Goal: Task Accomplishment & Management: Manage account settings

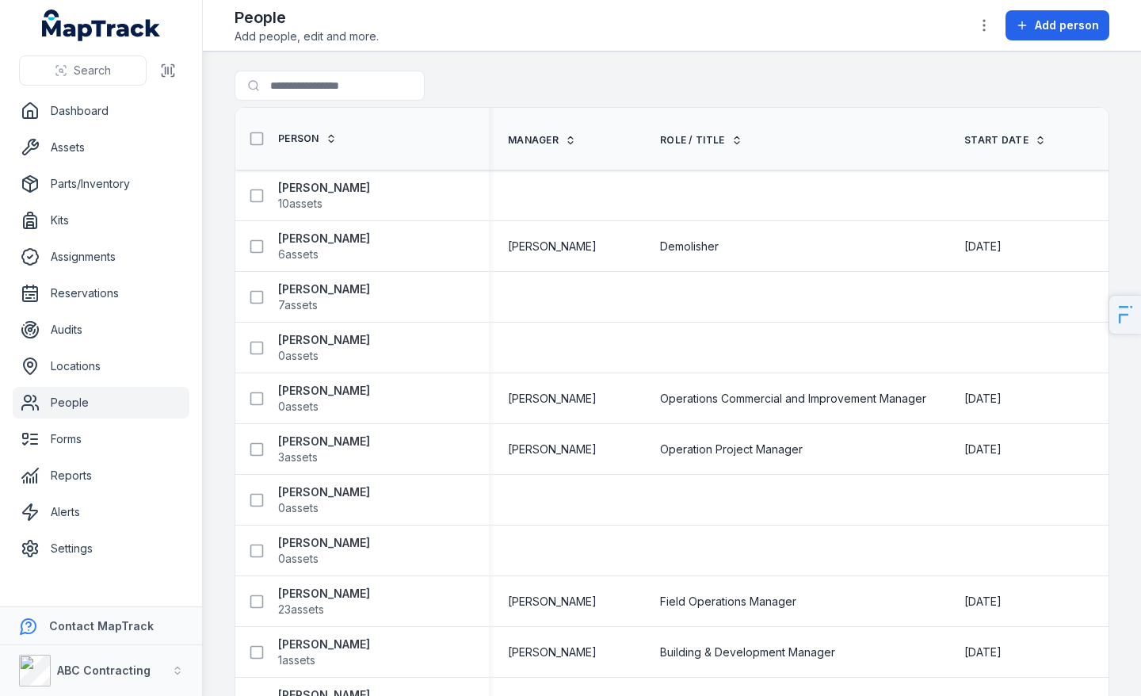
click at [67, 166] on ul "Dashboard Assets Parts/Inventory Kits Assignments Reservations Audits Locations…" at bounding box center [101, 329] width 177 height 469
click at [98, 151] on link "Assets" at bounding box center [101, 148] width 177 height 32
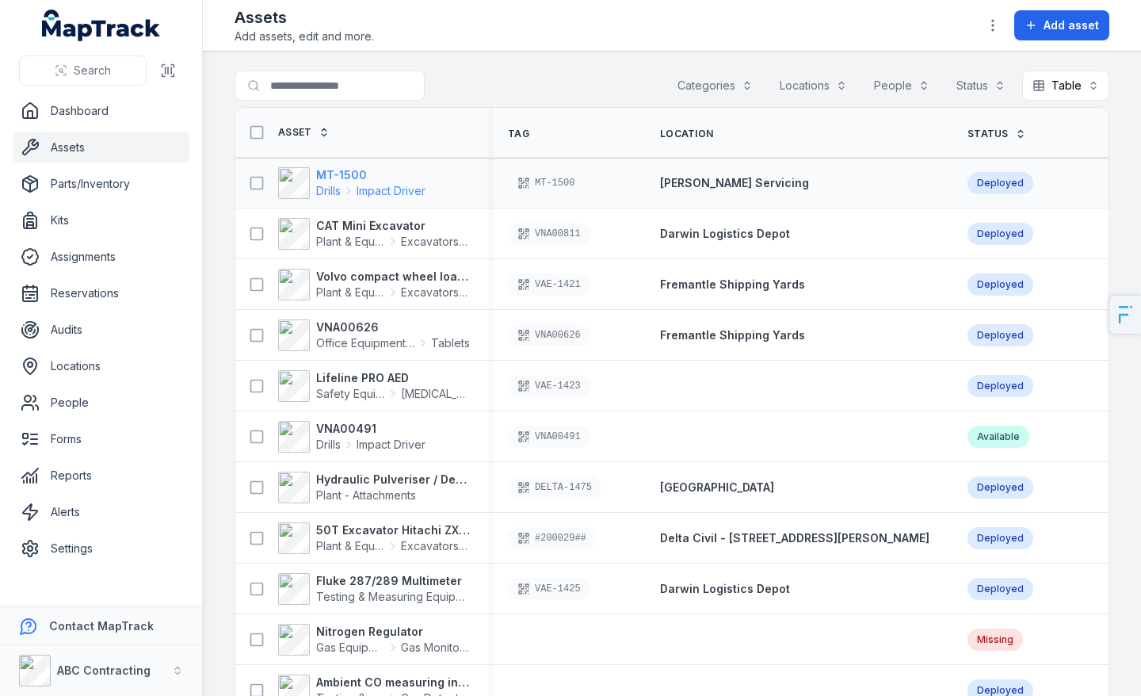
click at [357, 181] on strong "MT-1500" at bounding box center [370, 175] width 109 height 16
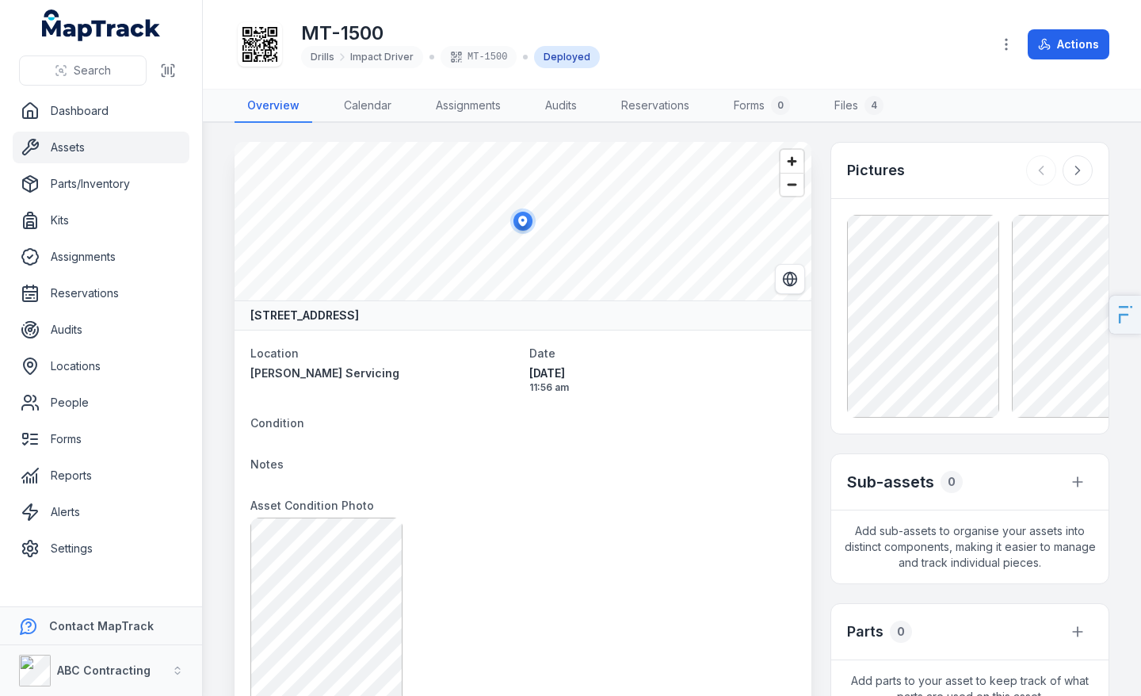
click at [249, 40] on icon at bounding box center [259, 44] width 35 height 35
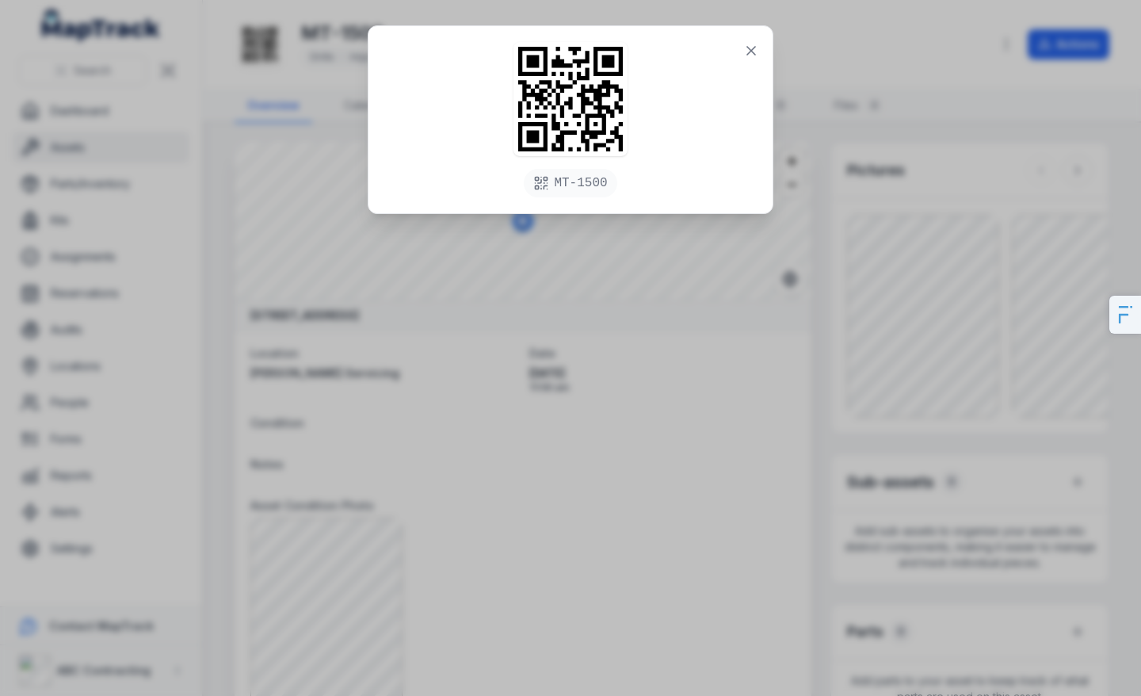
click at [482, 402] on div "MT-1500" at bounding box center [570, 348] width 1141 height 696
click at [745, 45] on icon at bounding box center [751, 51] width 16 height 16
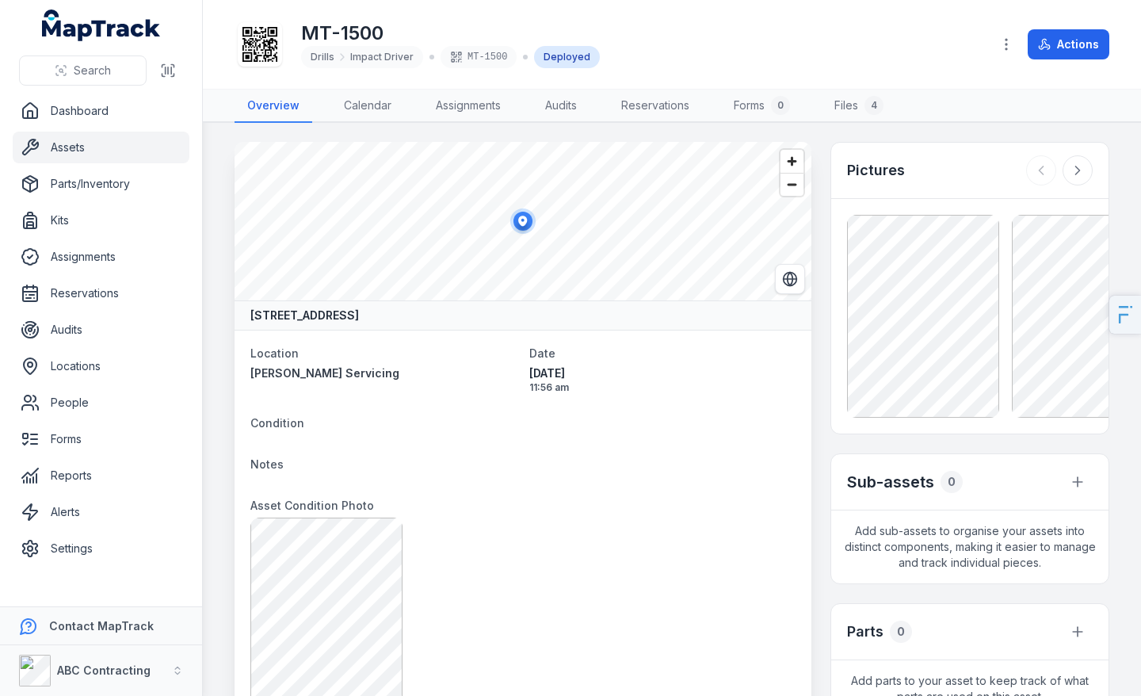
click at [101, 150] on link "Assets" at bounding box center [101, 148] width 177 height 32
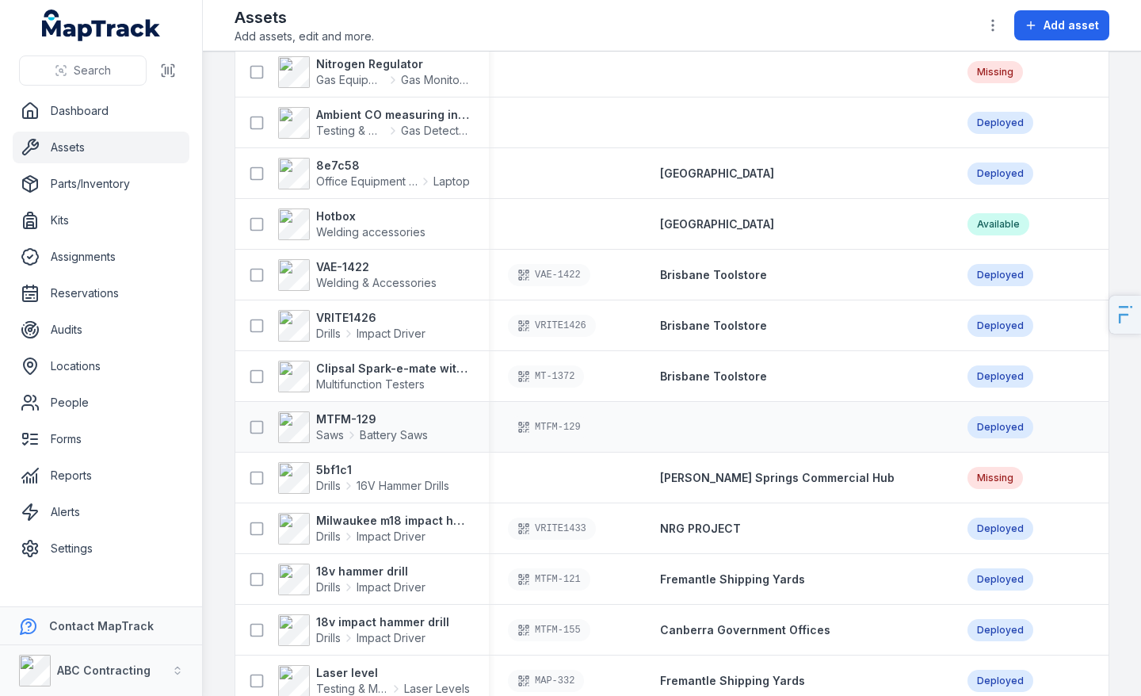
scroll to position [604, 0]
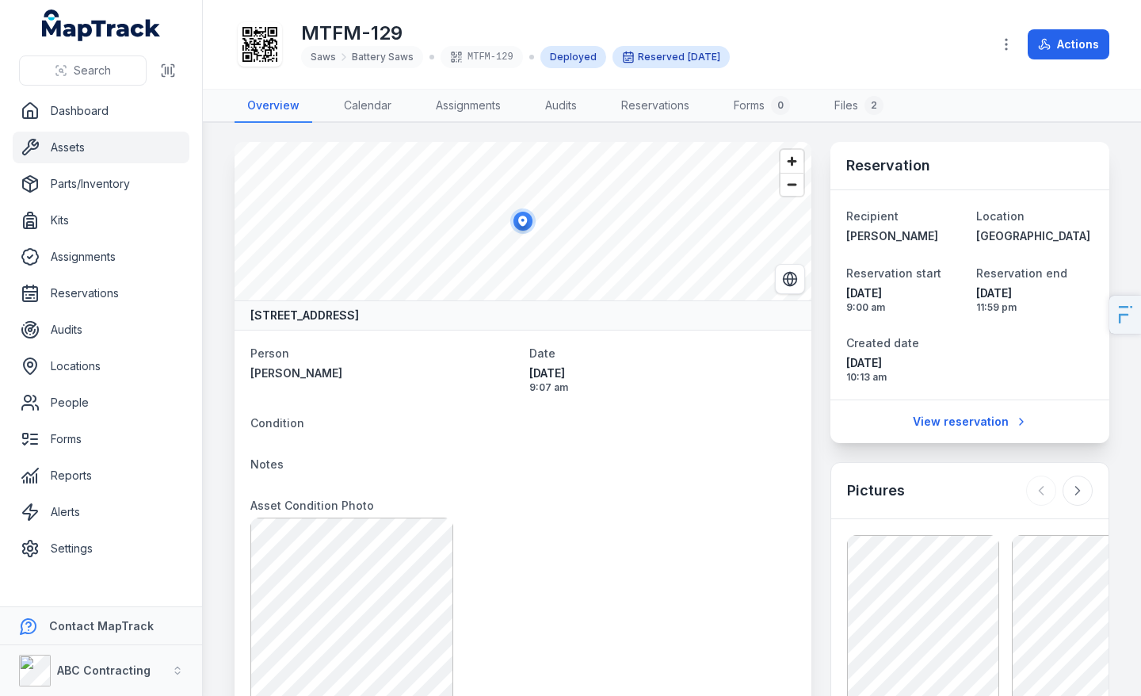
click at [265, 35] on icon at bounding box center [259, 44] width 35 height 35
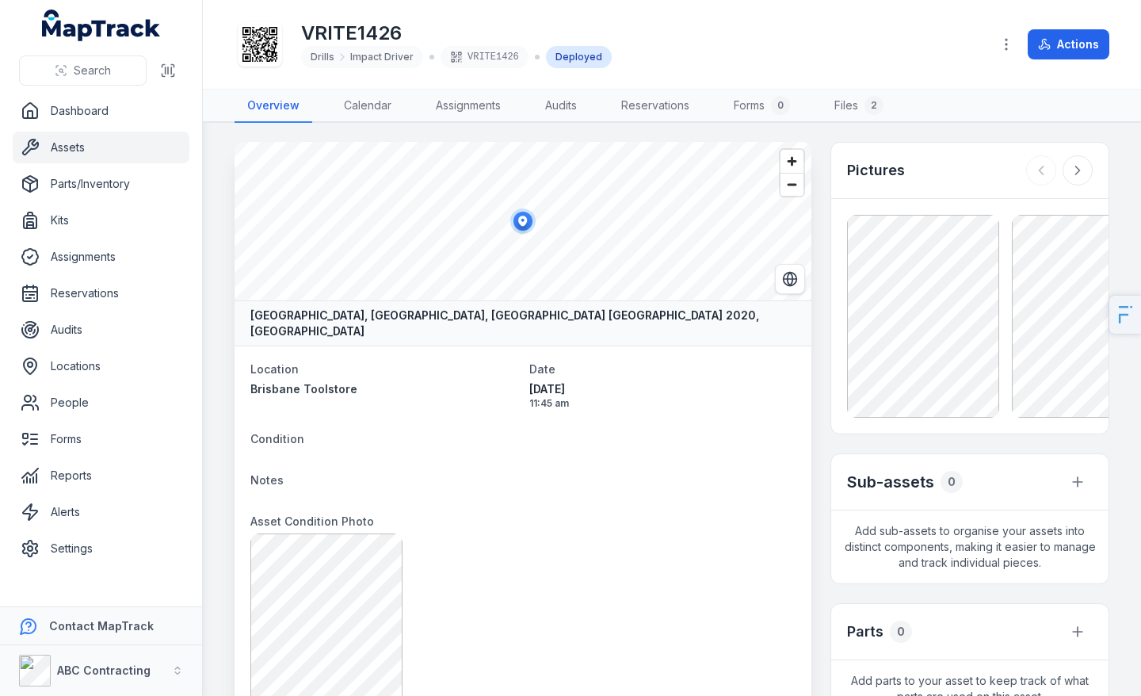
click at [286, 66] on div "VRITE1426 Drills Impact Driver VRITE1426 Deployed" at bounding box center [606, 44] width 744 height 51
click at [261, 51] on icon at bounding box center [259, 44] width 35 height 35
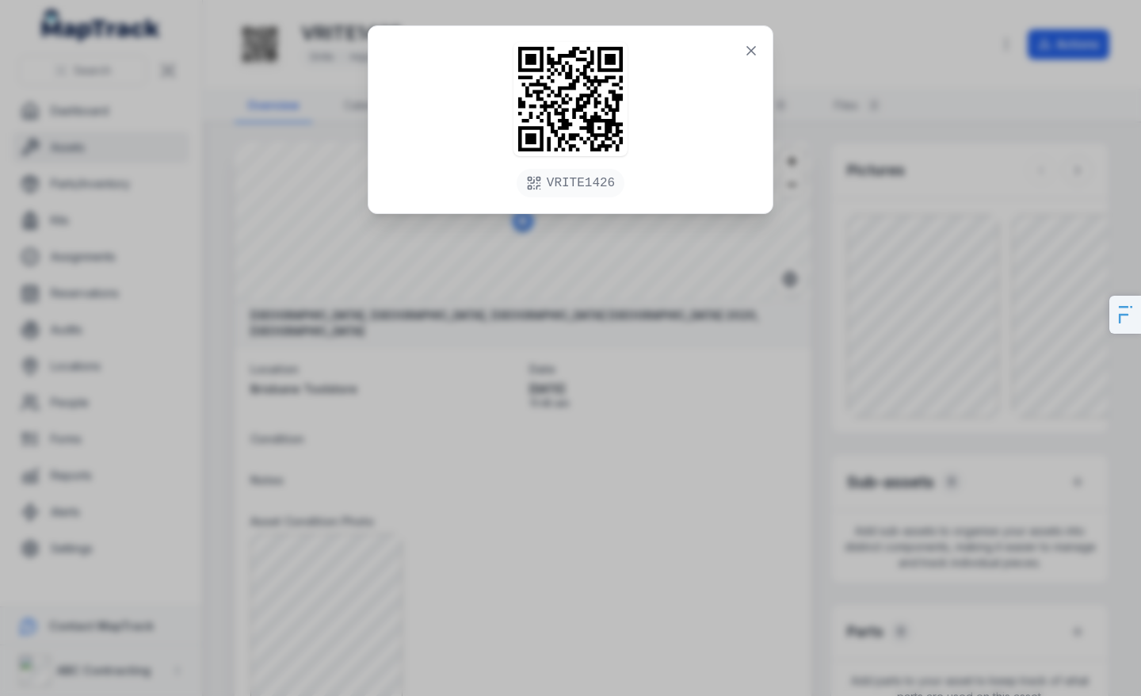
click at [353, 344] on div "VRITE1426" at bounding box center [570, 348] width 1141 height 696
click at [755, 45] on icon at bounding box center [751, 51] width 16 height 16
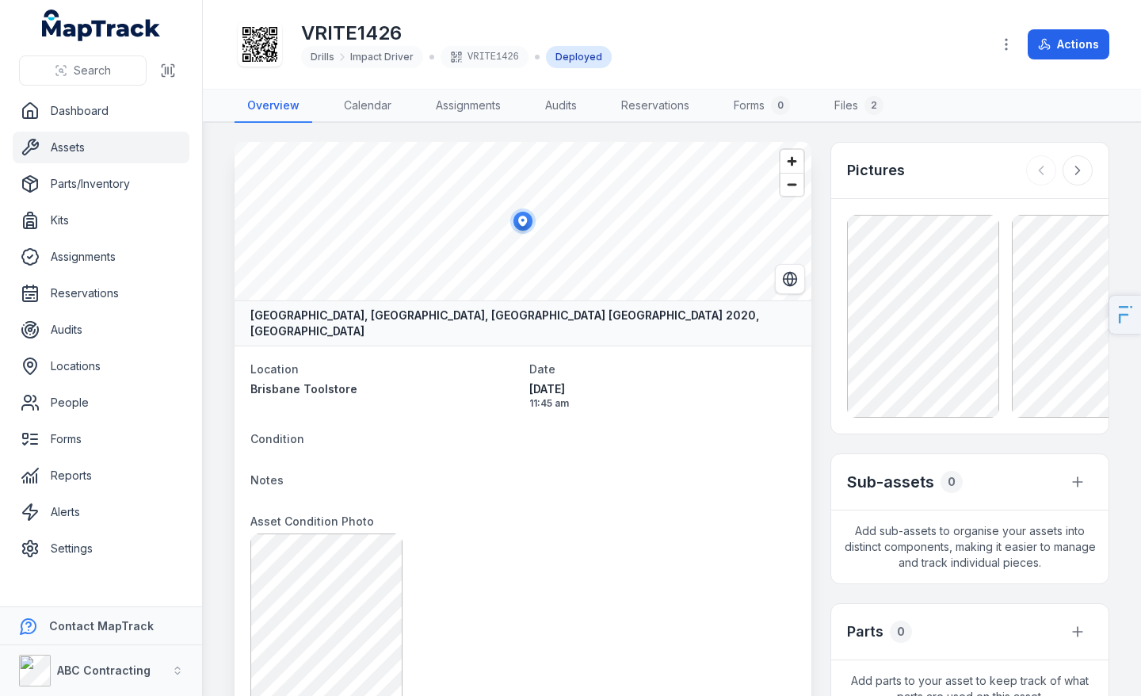
click at [634, 45] on div "VRITE1426 Drills Impact Driver VRITE1426 Deployed" at bounding box center [606, 44] width 744 height 51
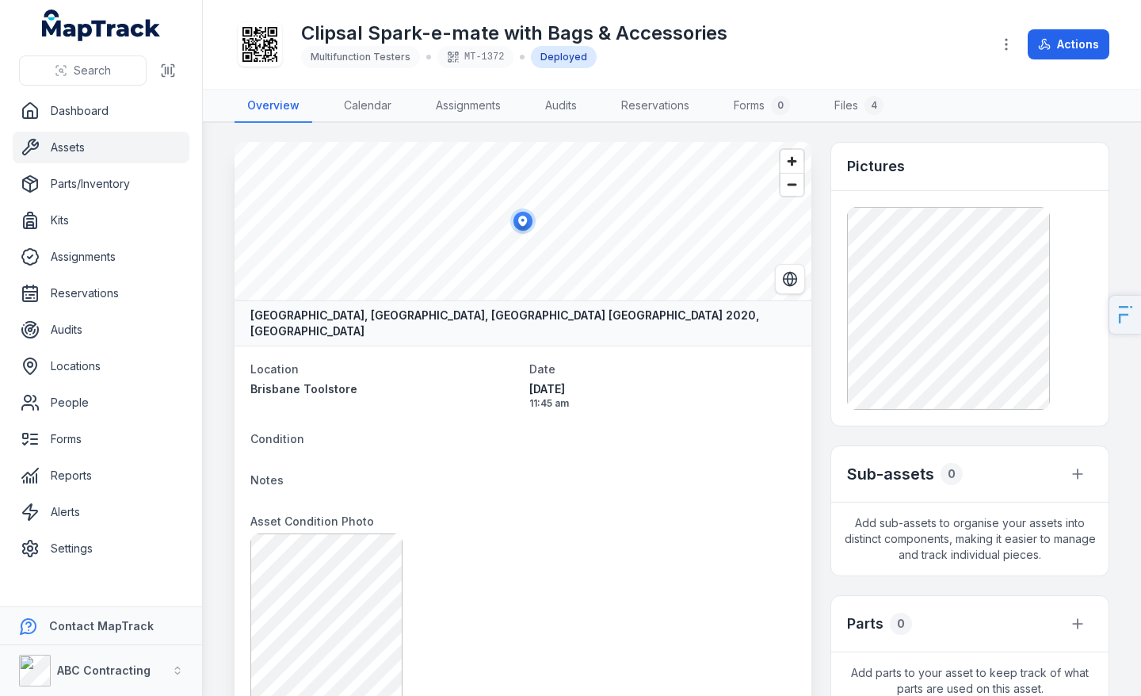
click at [265, 40] on icon at bounding box center [259, 44] width 35 height 35
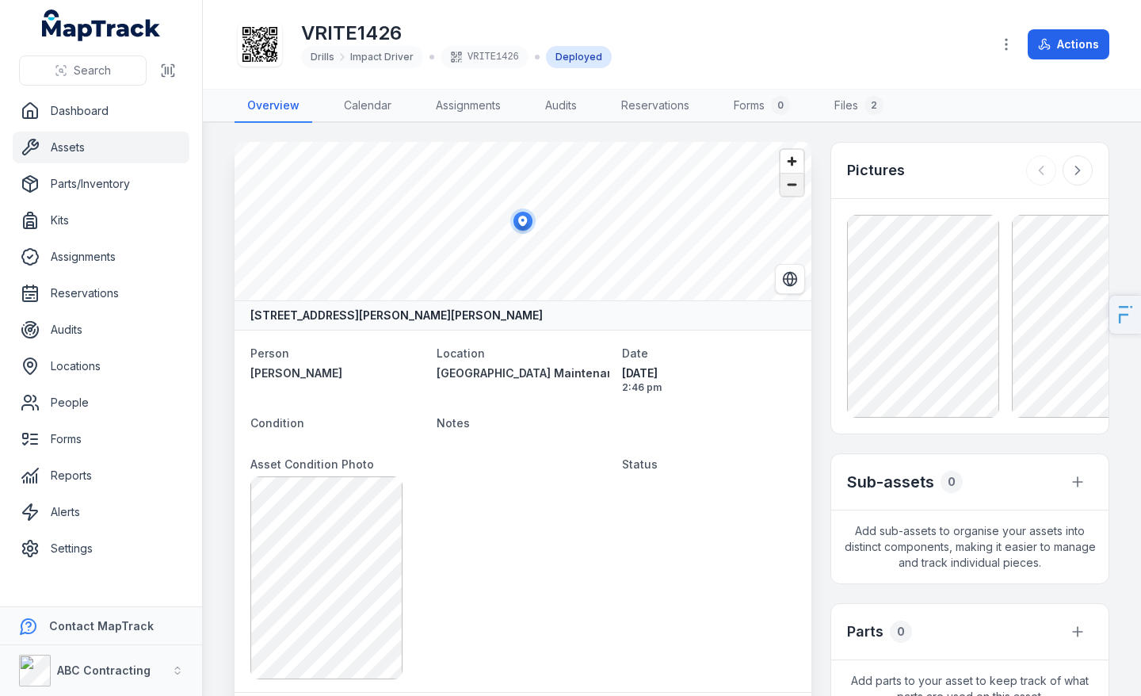
click at [789, 190] on span "Zoom out" at bounding box center [791, 184] width 23 height 22
click at [801, 162] on span "Zoom in" at bounding box center [791, 161] width 23 height 23
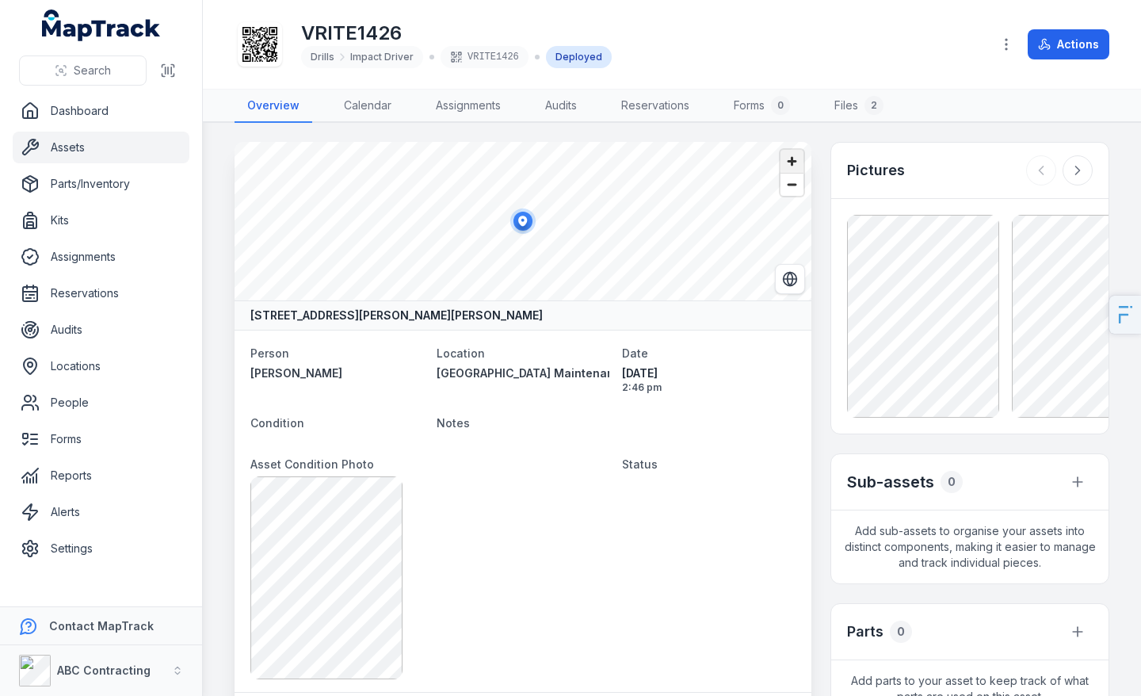
click at [801, 162] on span "Zoom in" at bounding box center [791, 161] width 23 height 23
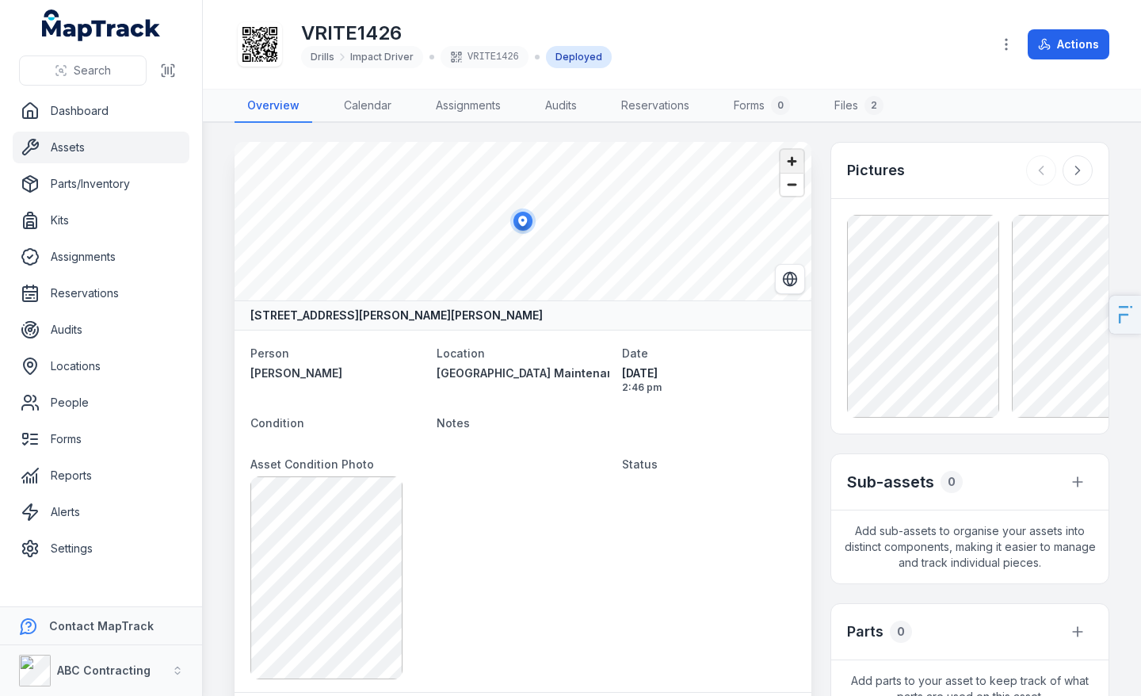
click at [801, 162] on span "Zoom in" at bounding box center [791, 161] width 23 height 23
click at [785, 282] on icon "Switch to Satellite View" at bounding box center [790, 279] width 16 height 16
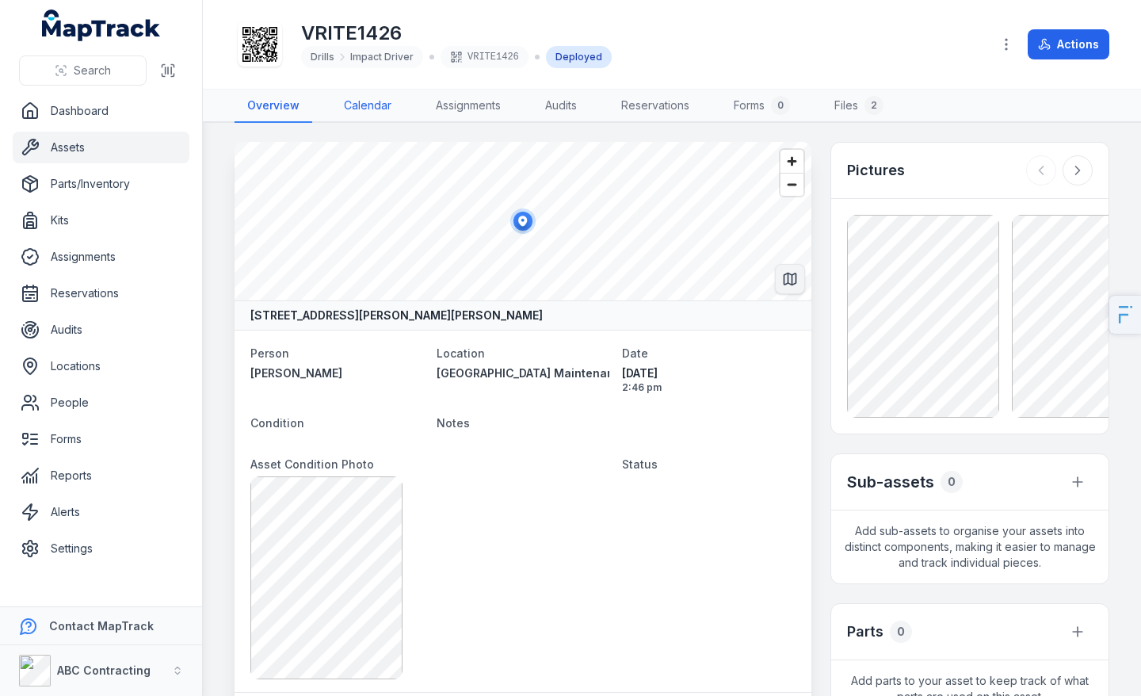
click at [365, 101] on link "Calendar" at bounding box center [367, 106] width 73 height 33
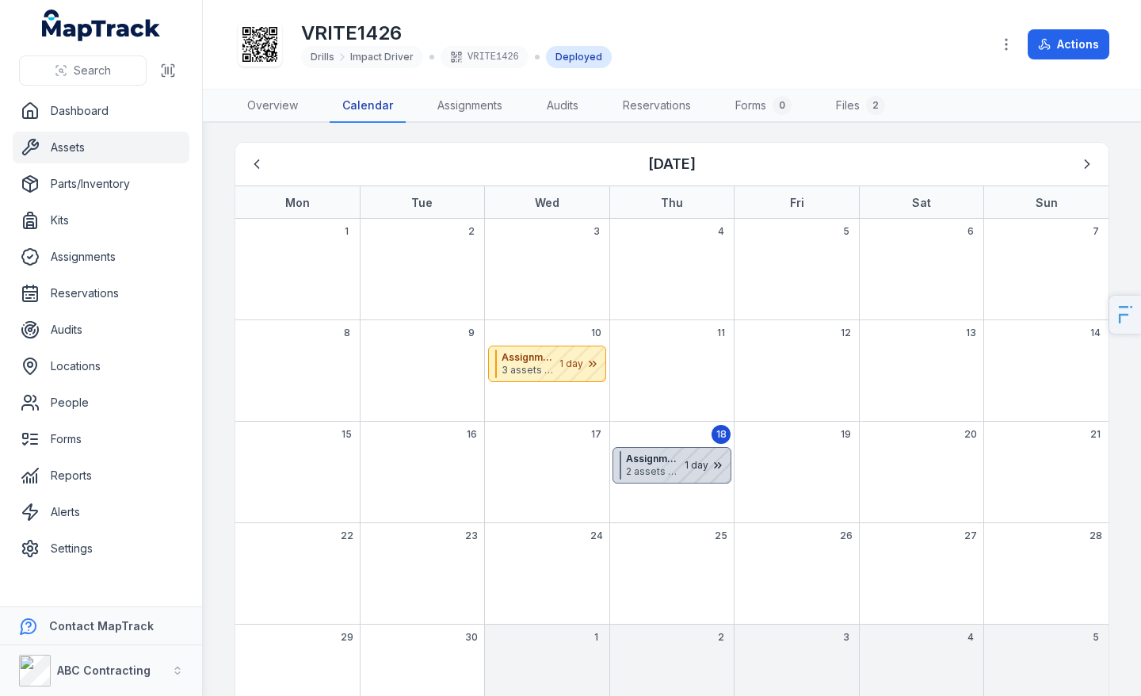
scroll to position [50, 0]
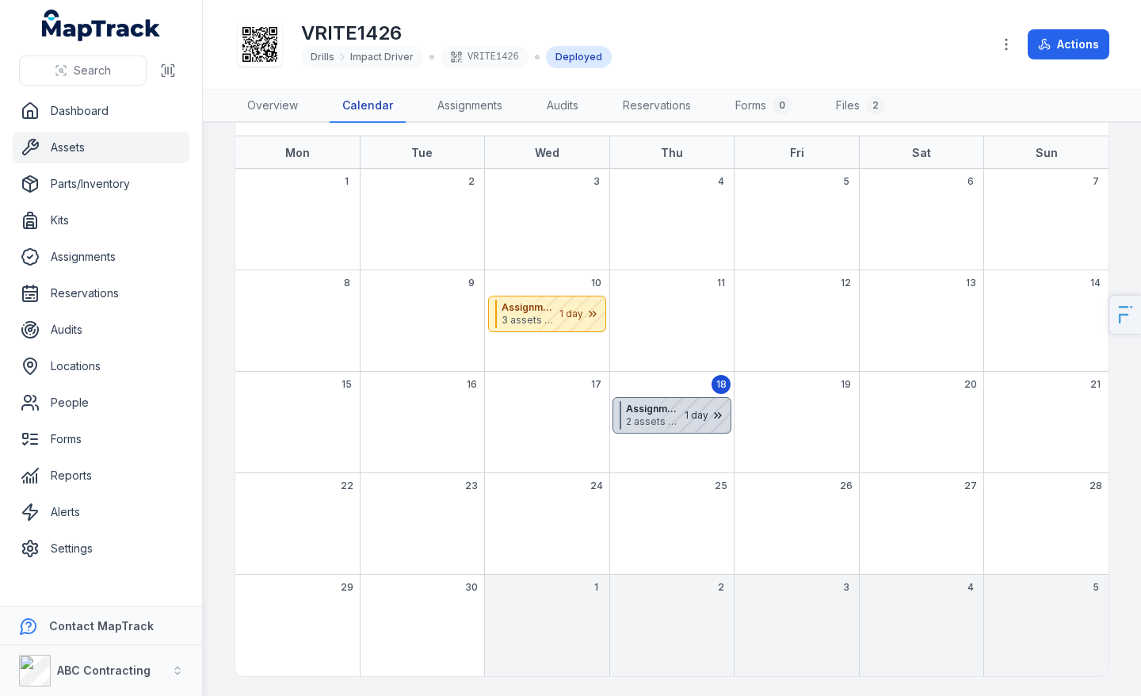
click at [680, 410] on div "September 2025" at bounding box center [690, 415] width 79 height 35
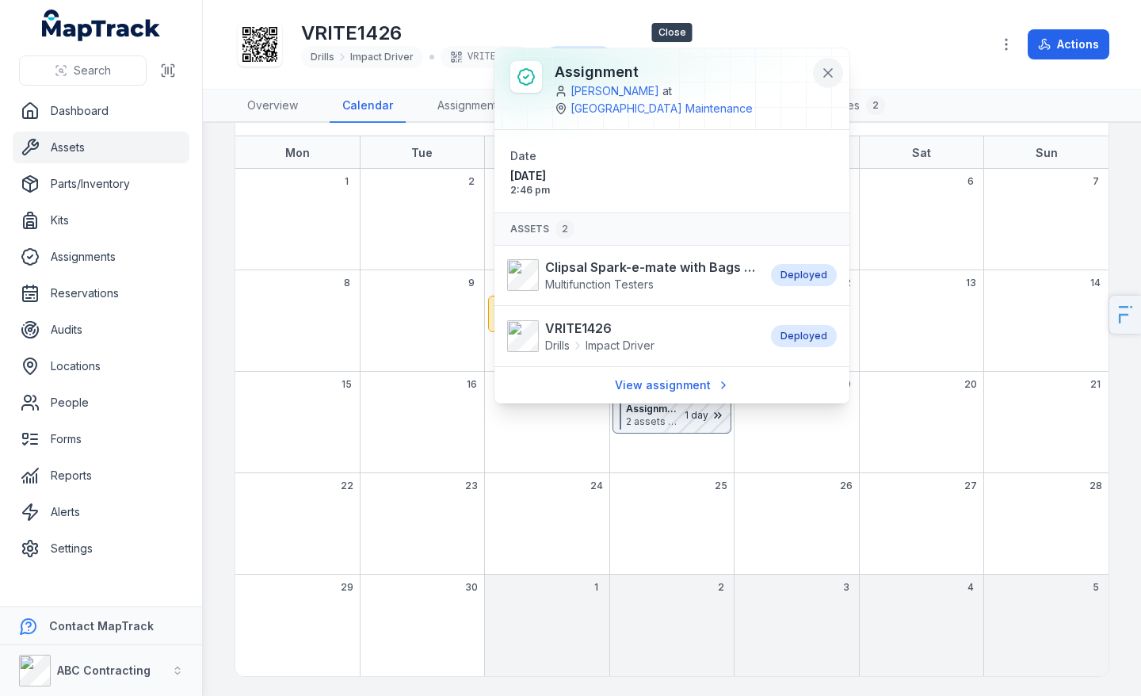
click at [831, 65] on icon at bounding box center [828, 73] width 16 height 16
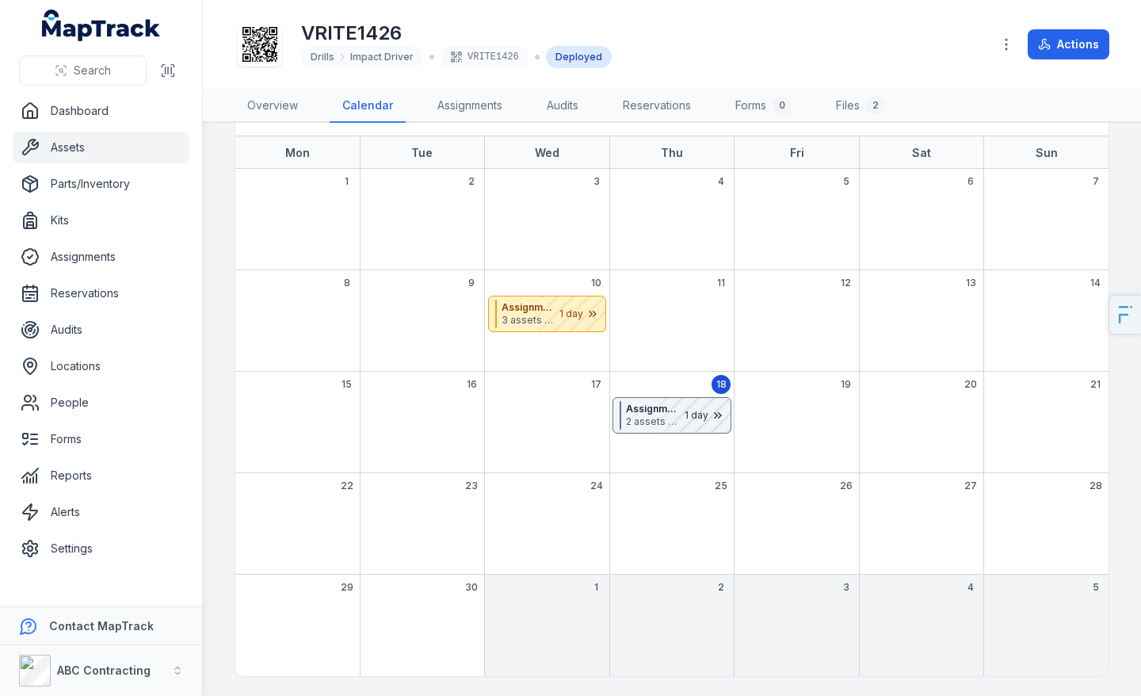
click at [143, 148] on link "Assets" at bounding box center [101, 148] width 177 height 32
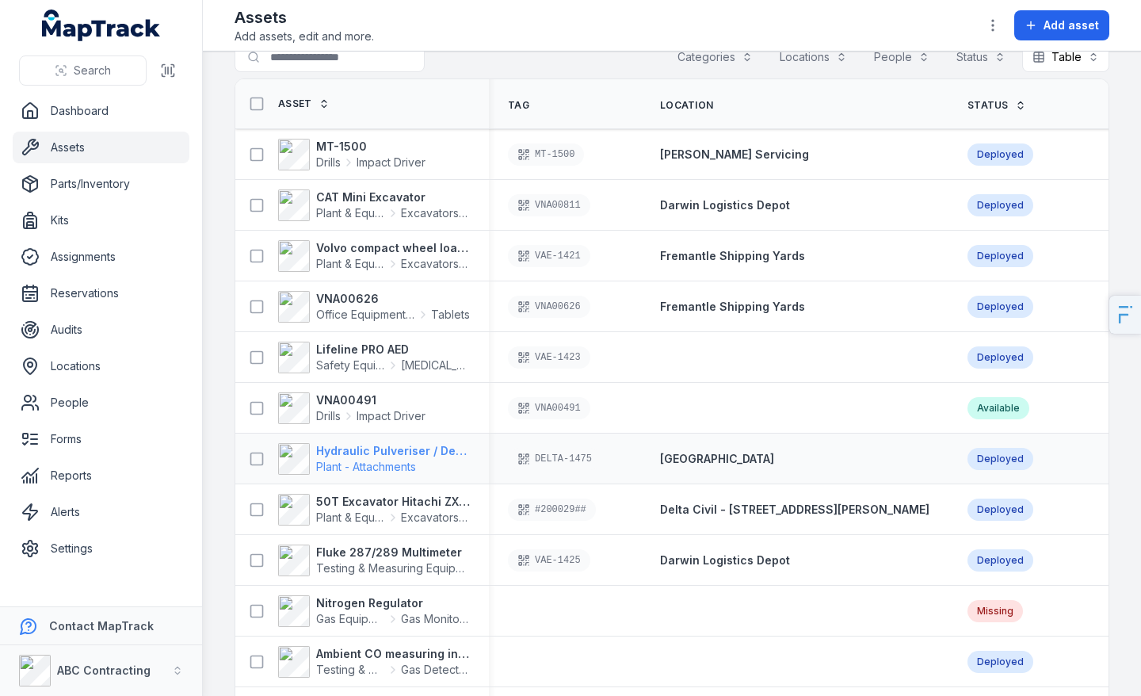
scroll to position [35, 0]
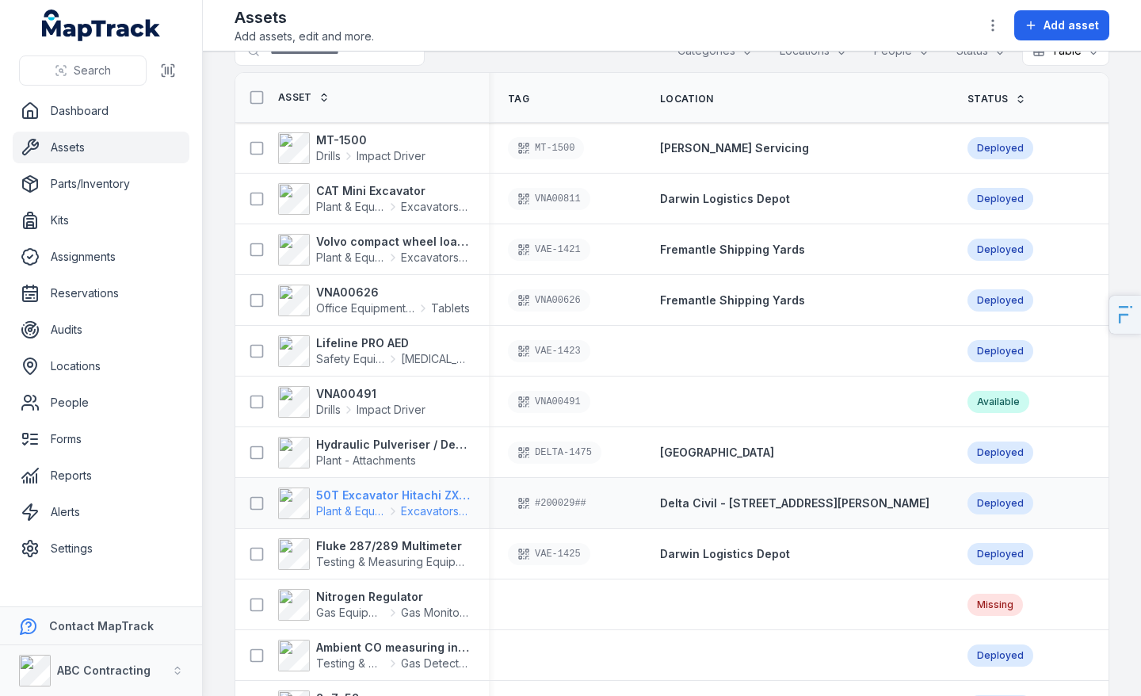
click at [377, 499] on strong "50T Excavator Hitachi ZX350" at bounding box center [393, 495] width 154 height 16
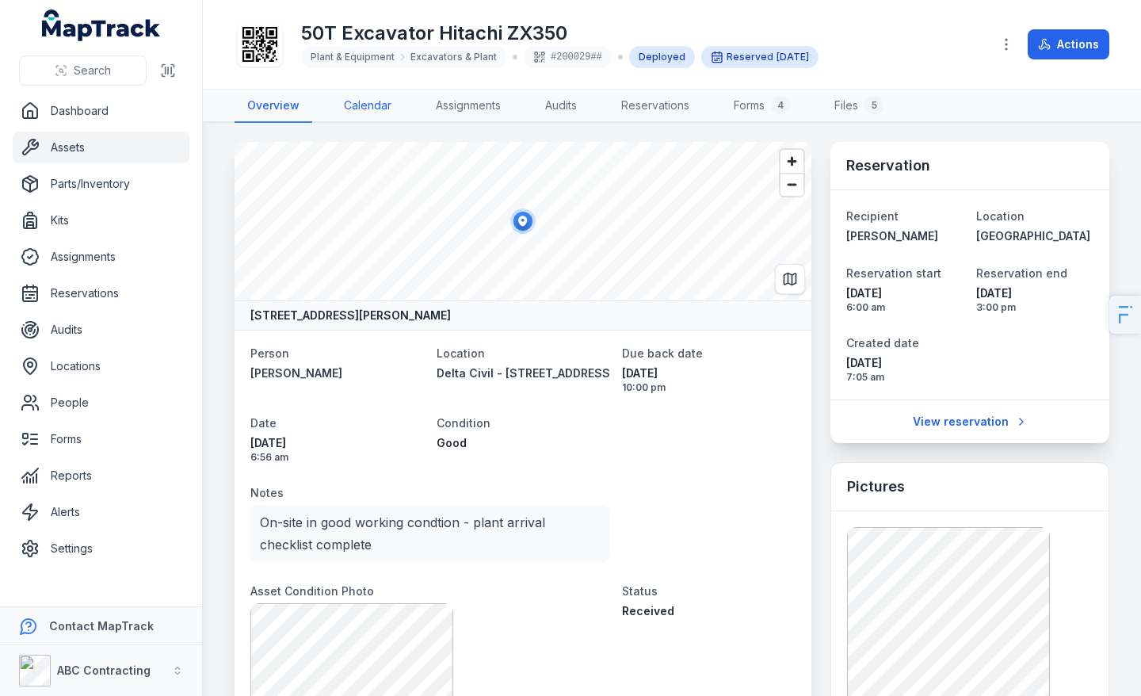
click at [365, 111] on link "Calendar" at bounding box center [367, 106] width 73 height 33
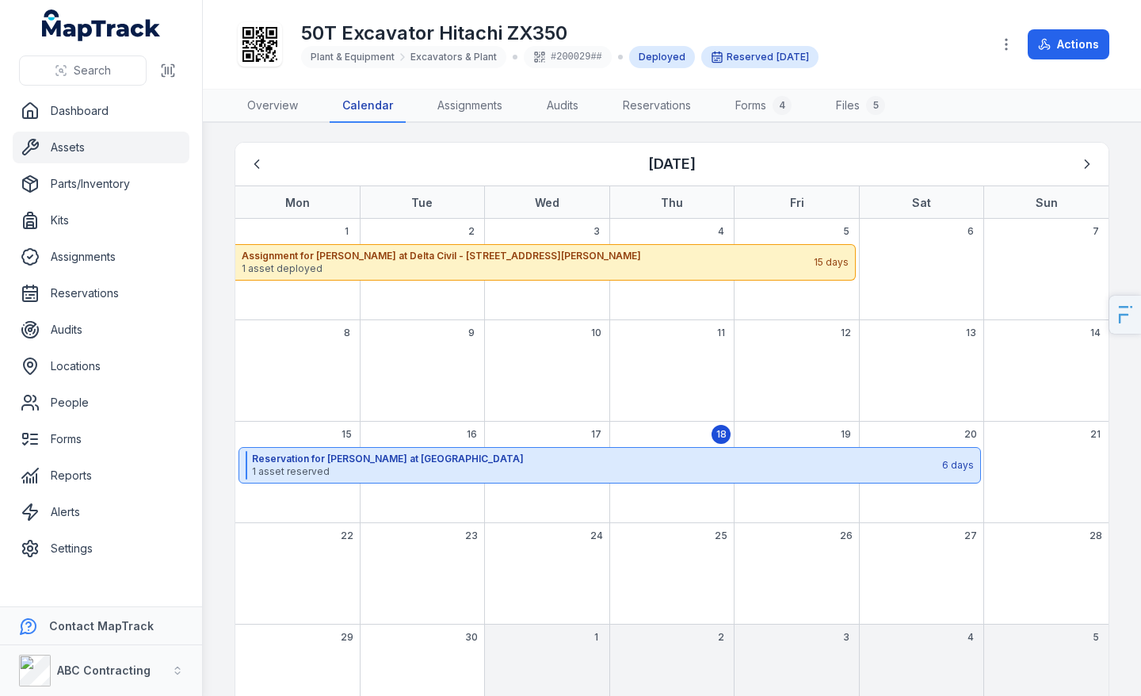
scroll to position [50, 0]
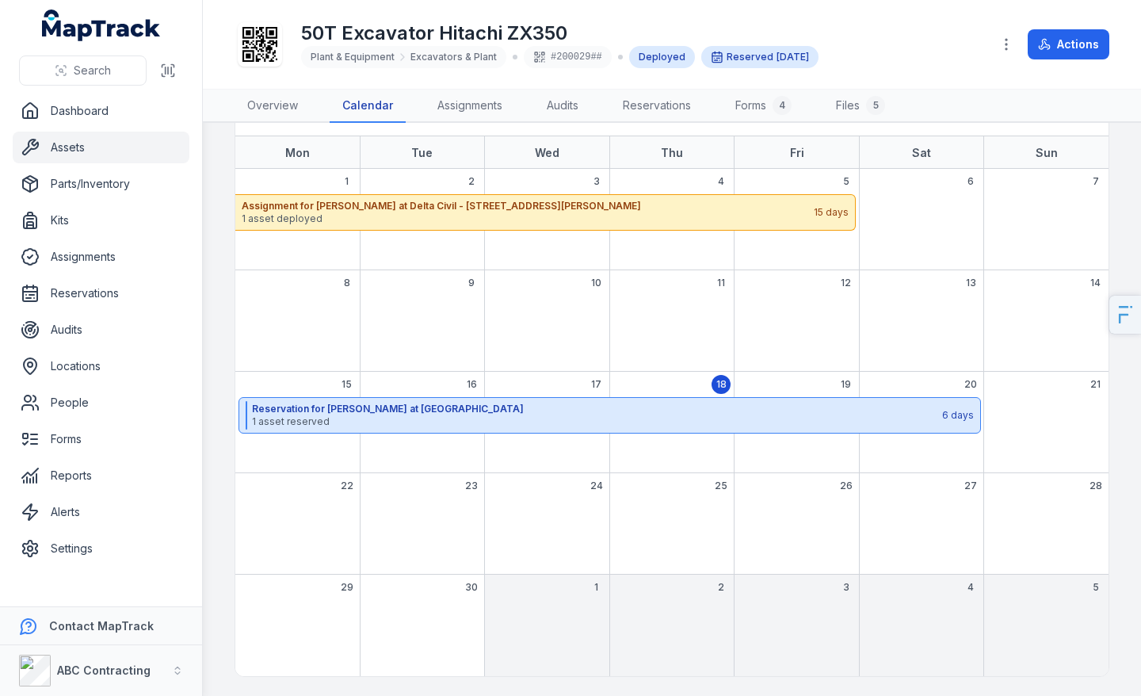
click at [325, 518] on div "22" at bounding box center [297, 523] width 124 height 101
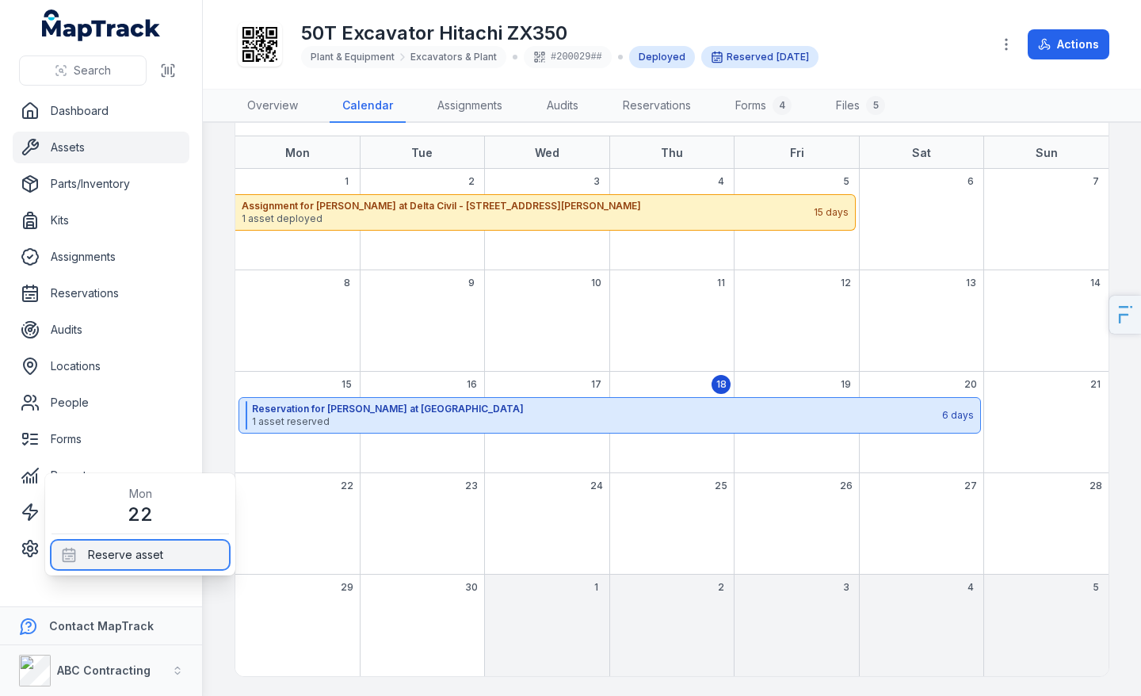
click at [181, 548] on div "Reserve asset" at bounding box center [139, 554] width 177 height 29
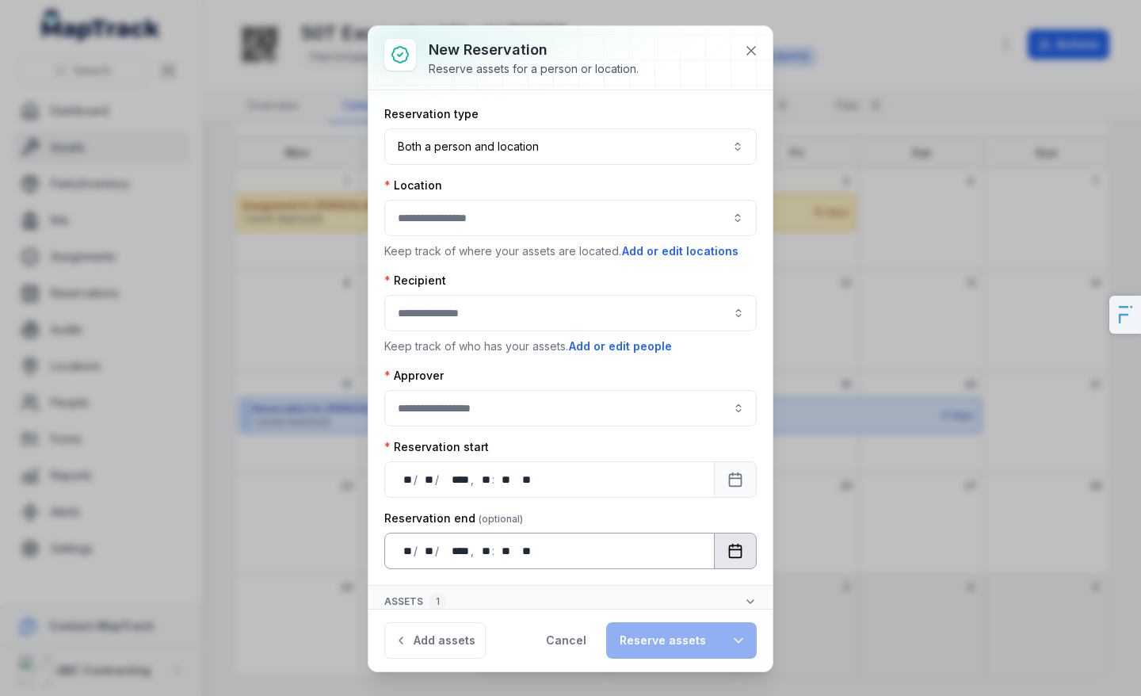
click at [745, 559] on button "Calendar" at bounding box center [735, 550] width 43 height 36
click at [452, 210] on button "button" at bounding box center [570, 218] width 372 height 36
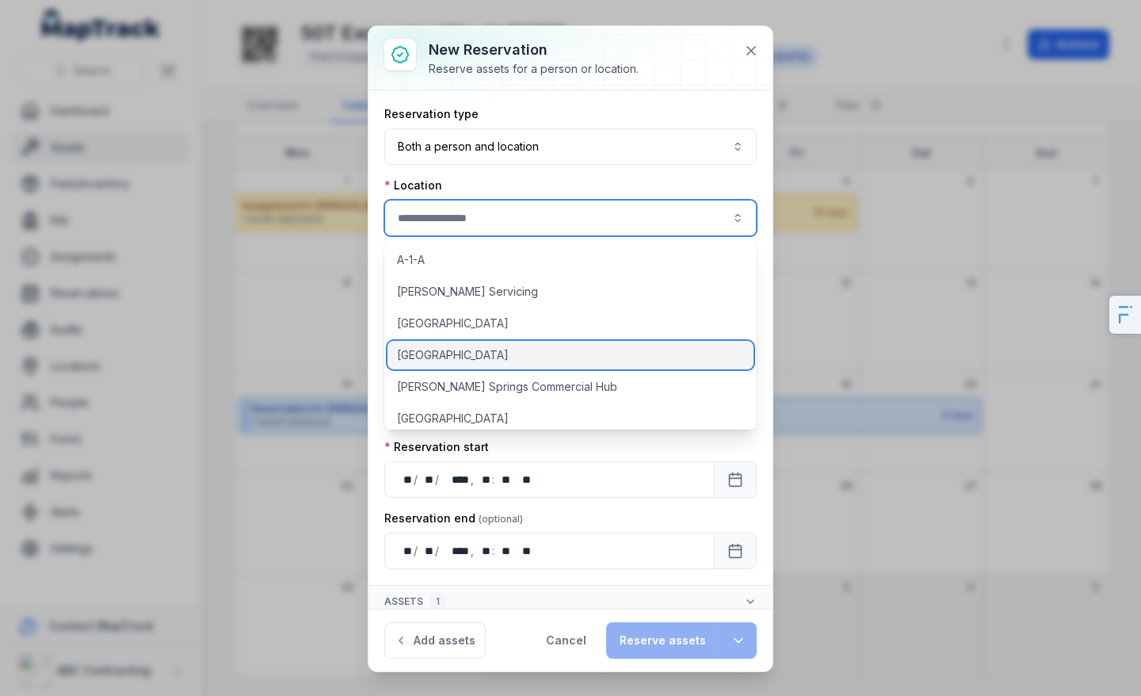
click at [482, 357] on span "[GEOGRAPHIC_DATA]" at bounding box center [453, 355] width 112 height 16
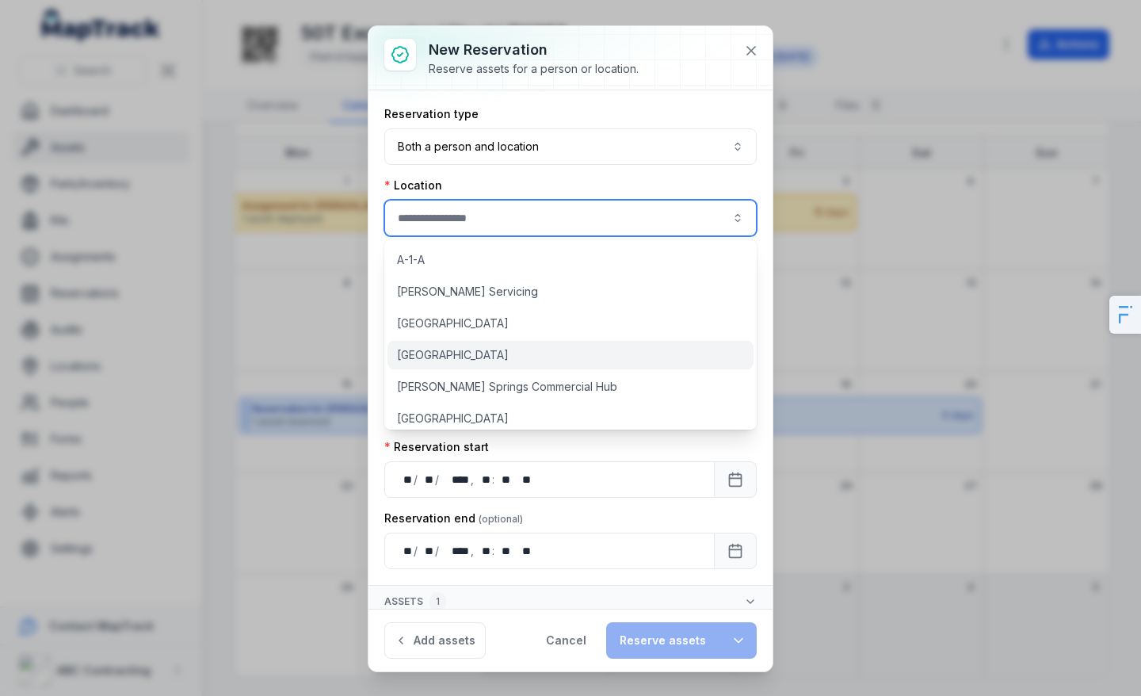
type input "**********"
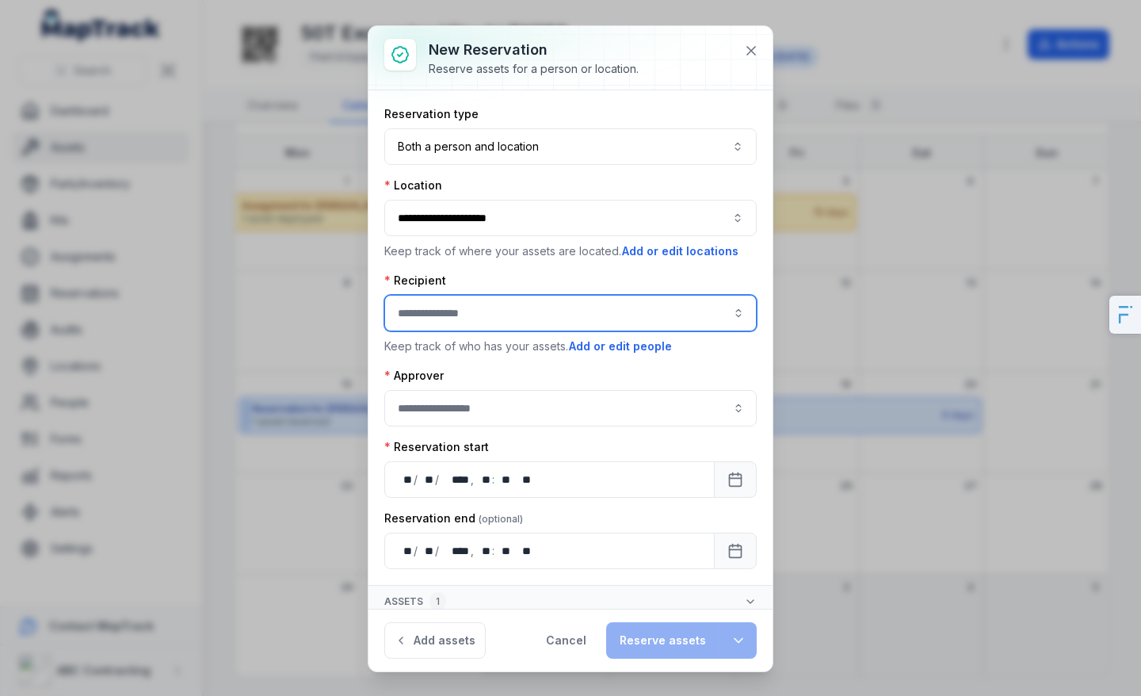
click at [479, 308] on input ":ran:-form-item-label" at bounding box center [570, 313] width 372 height 36
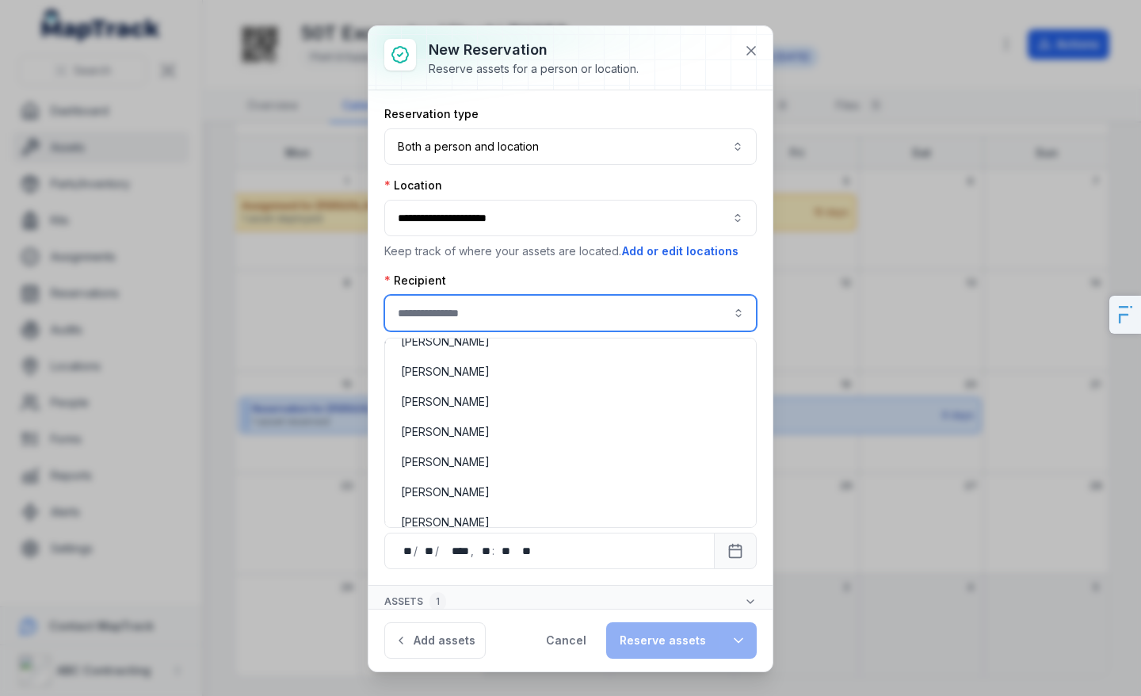
scroll to position [136, 0]
type input "**********"
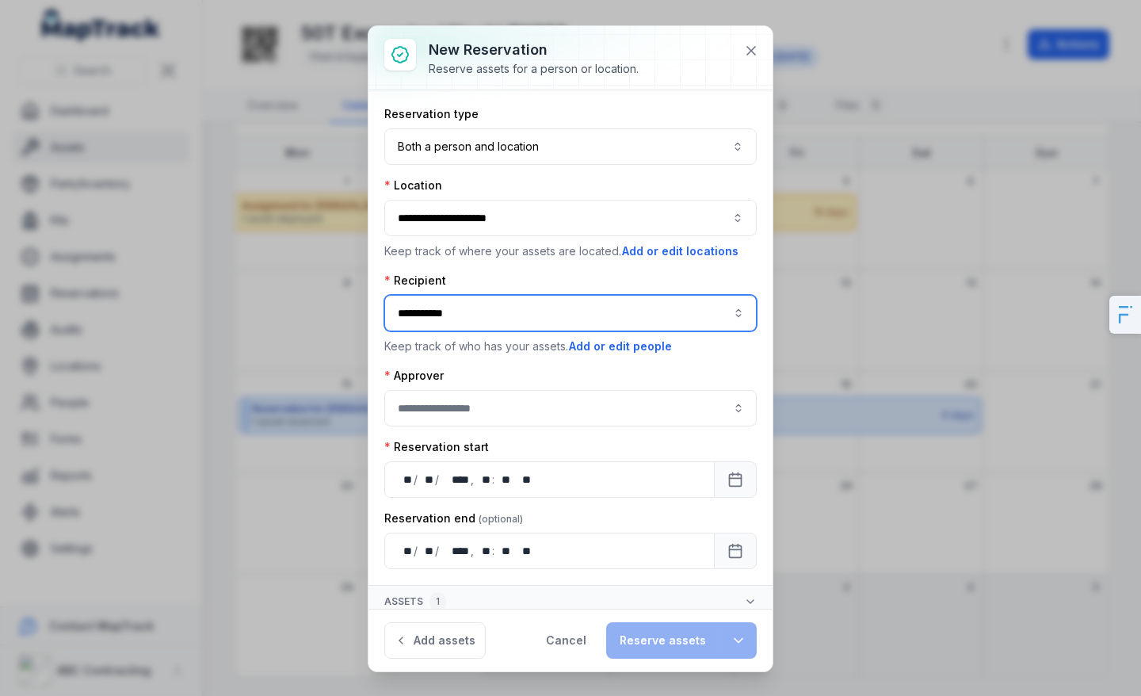
click at [495, 383] on div "[PERSON_NAME]" at bounding box center [570, 370] width 364 height 29
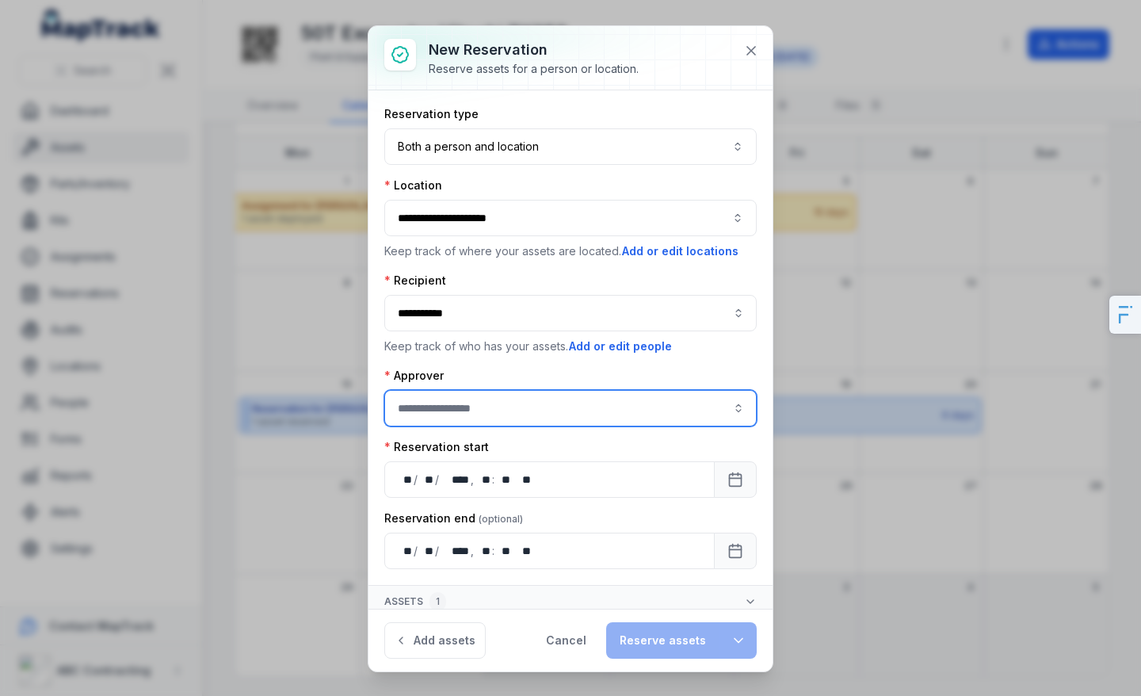
click at [517, 405] on input ":rar:-form-item-label" at bounding box center [570, 408] width 372 height 36
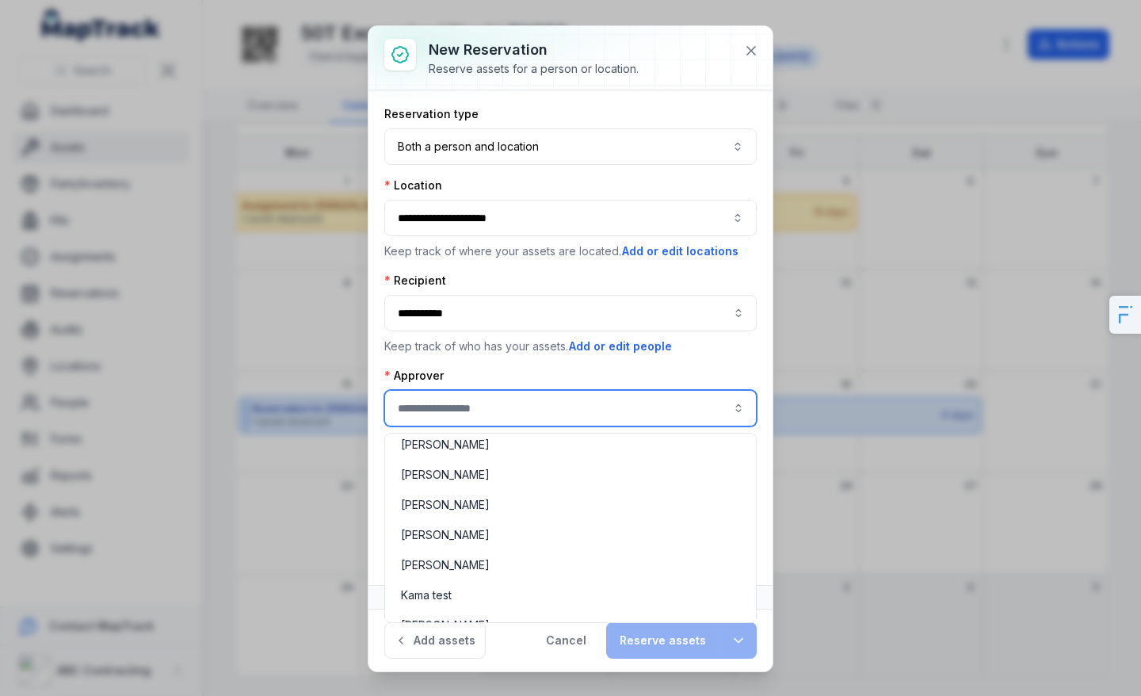
scroll to position [188, 0]
type input "**********"
click at [522, 499] on div "[PERSON_NAME]" at bounding box center [570, 504] width 339 height 16
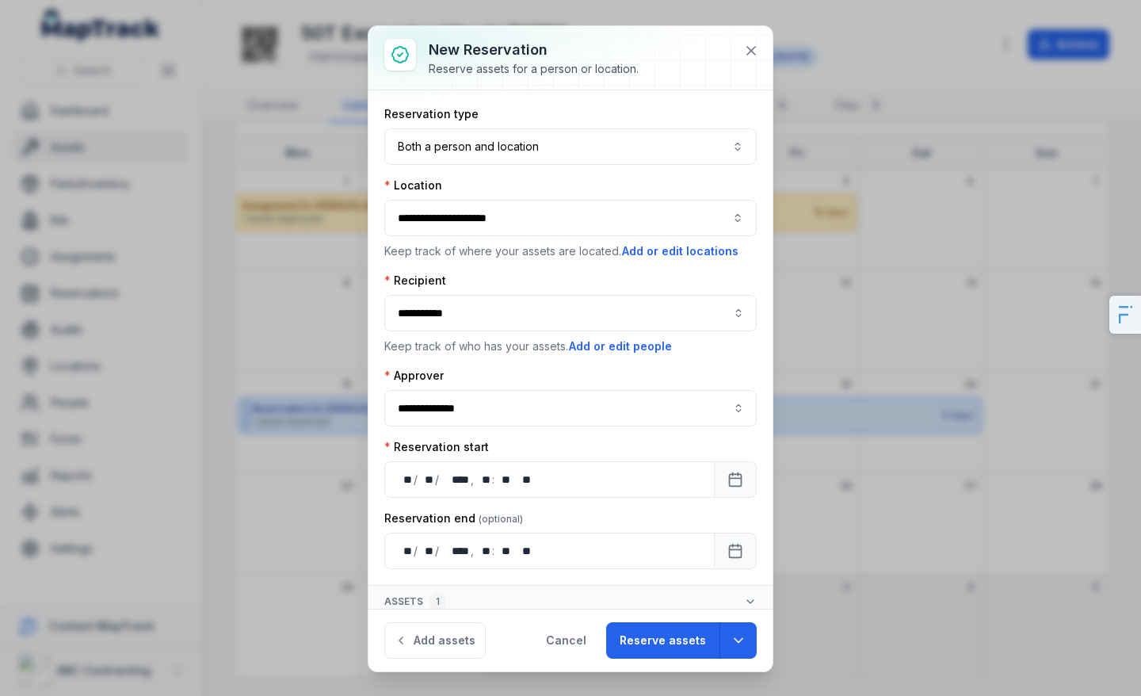
click at [540, 375] on div "Approver" at bounding box center [570, 376] width 372 height 16
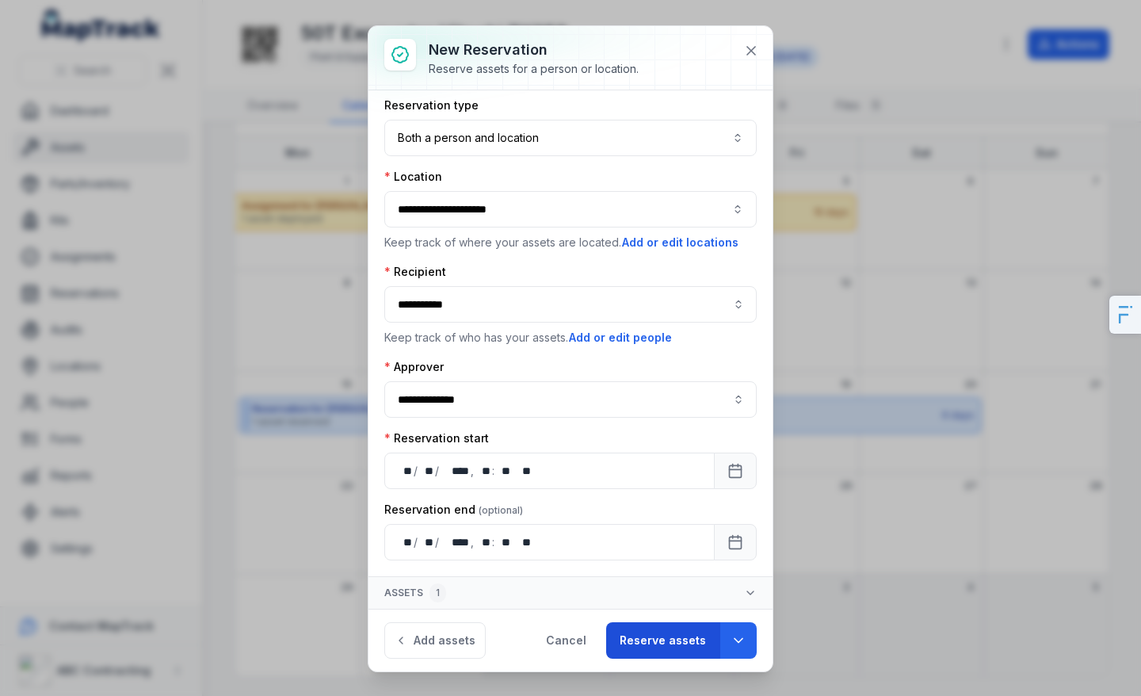
click at [675, 628] on button "Reserve assets" at bounding box center [662, 640] width 113 height 36
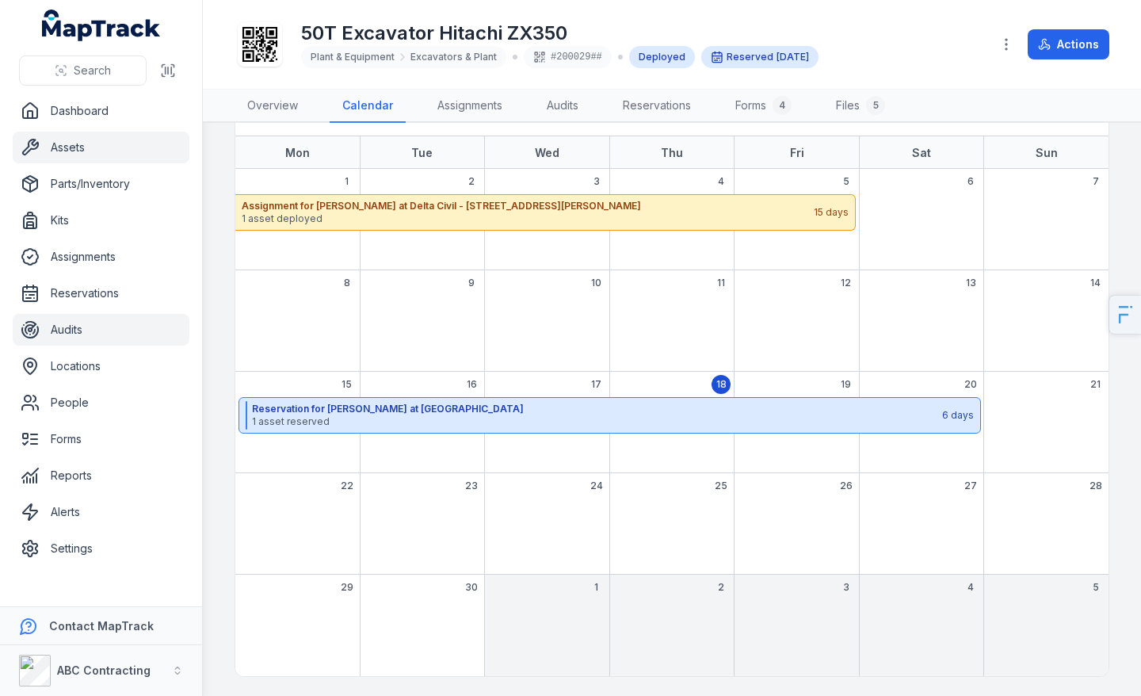
click at [86, 334] on link "Audits" at bounding box center [101, 330] width 177 height 32
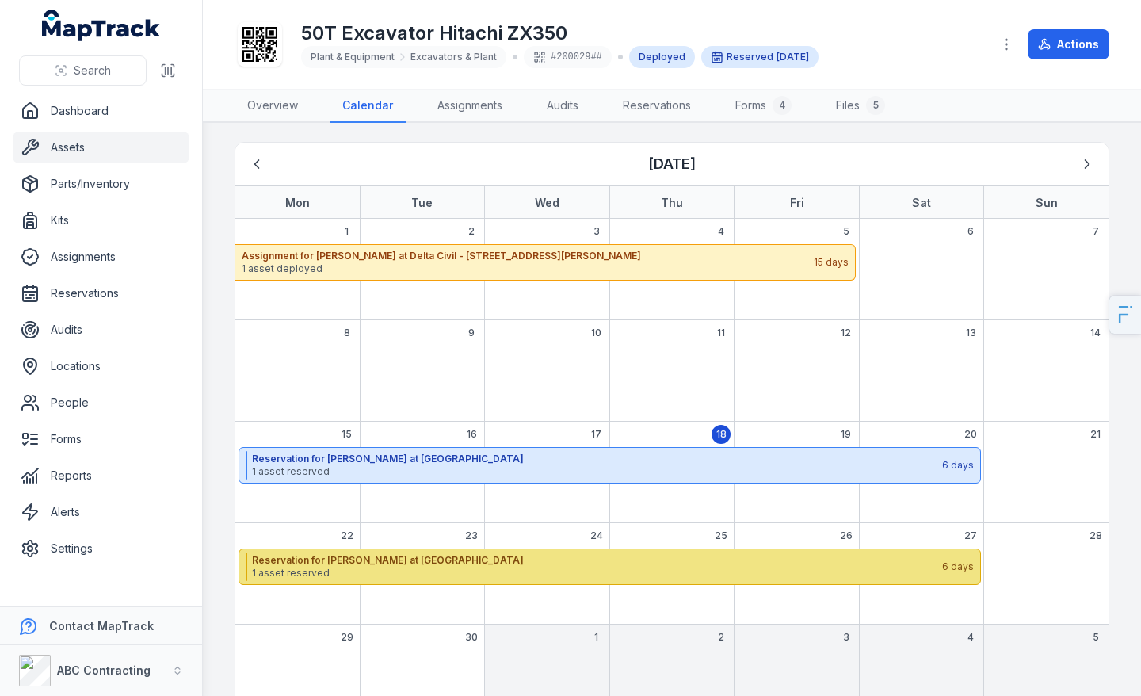
click at [425, 554] on strong "Reservation for [PERSON_NAME] at [GEOGRAPHIC_DATA]" at bounding box center [596, 560] width 688 height 13
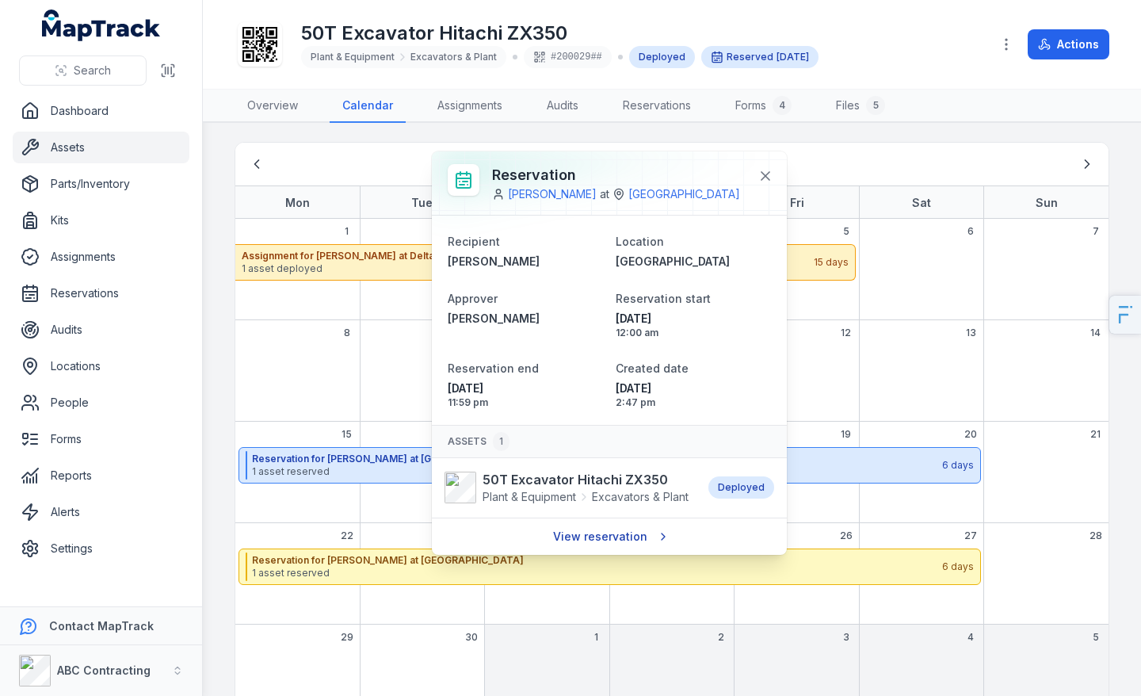
click at [612, 545] on link "View reservation" at bounding box center [610, 536] width 134 height 30
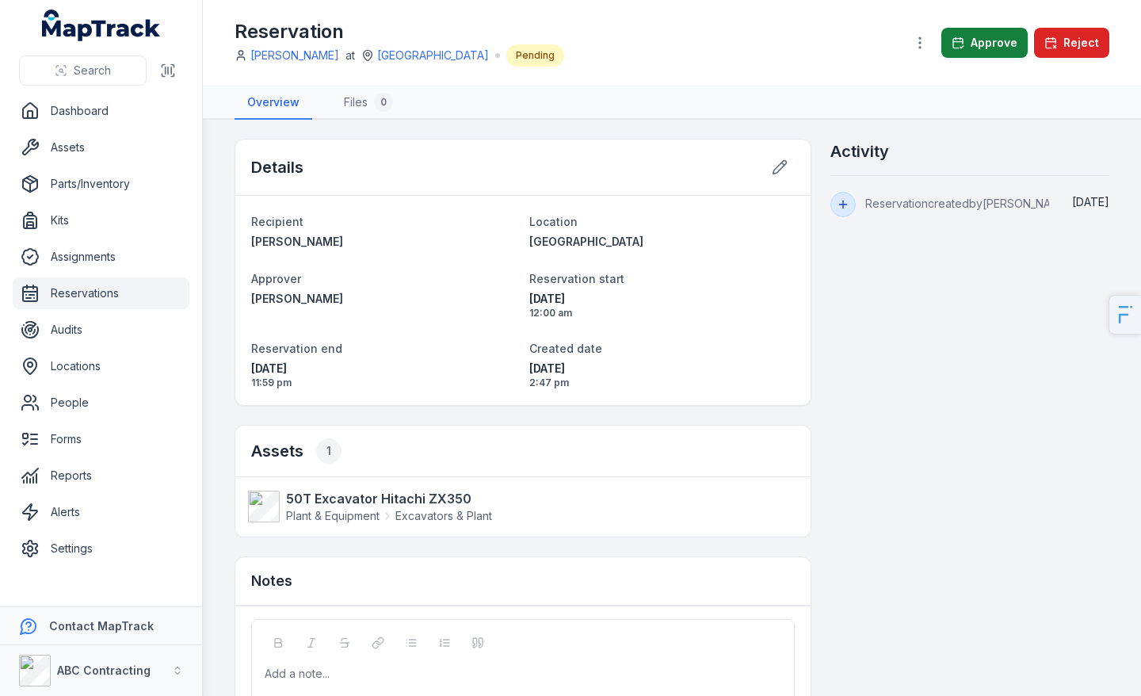
click at [998, 47] on button "Approve" at bounding box center [984, 43] width 86 height 30
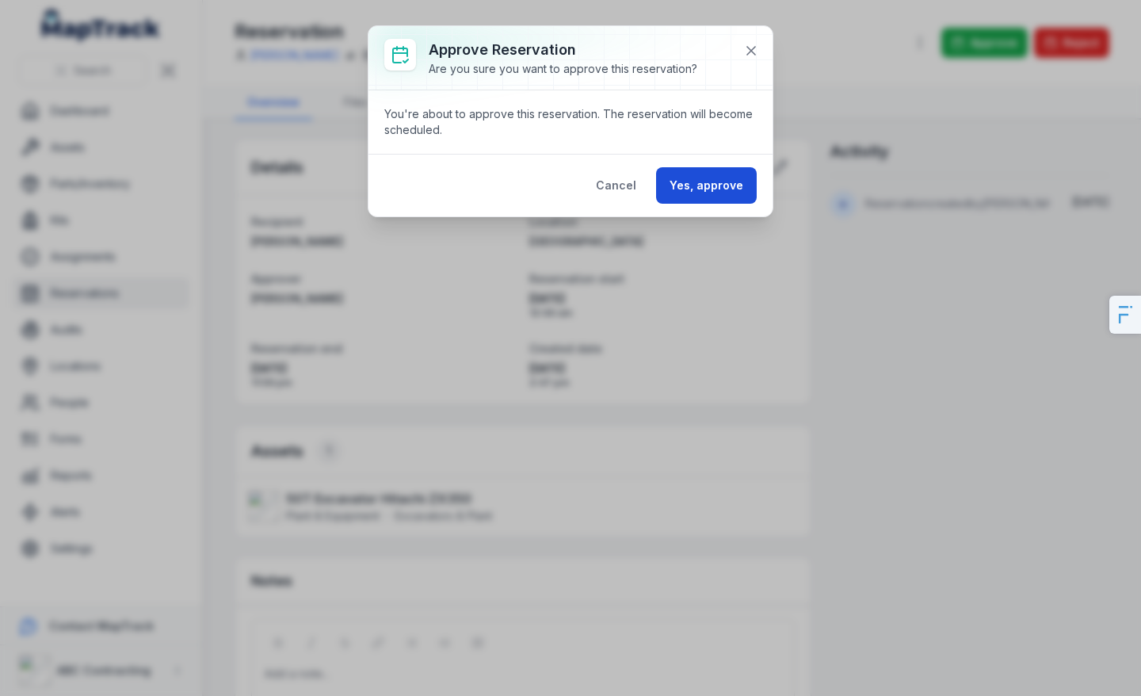
click at [738, 179] on button "Yes, approve" at bounding box center [706, 185] width 101 height 36
